Goal: Understand process/instructions

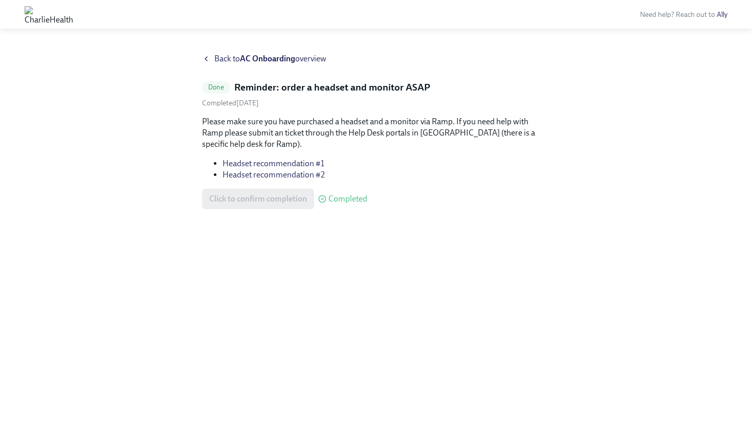
click at [257, 166] on link "Headset recommendation #1" at bounding box center [273, 164] width 102 height 10
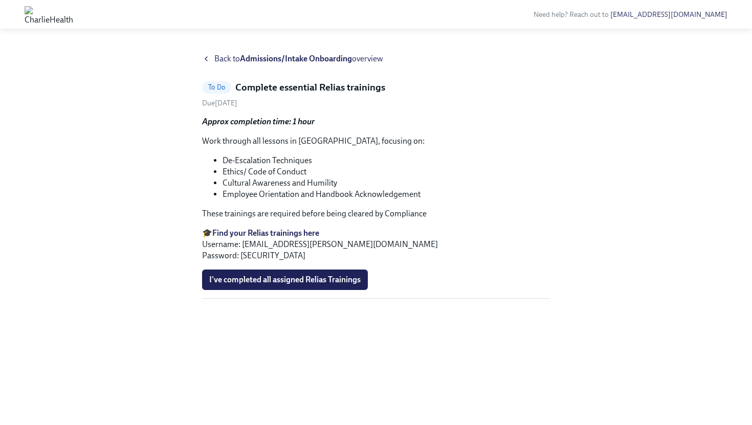
click at [242, 231] on strong "Find your Relias trainings here" at bounding box center [265, 233] width 107 height 10
